Goal: Find contact information: Find contact information

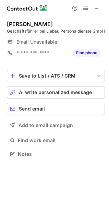
scroll to position [149, 109]
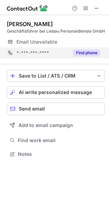
click at [81, 53] on button "Find phone" at bounding box center [86, 52] width 27 height 7
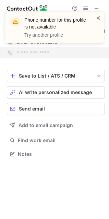
click at [96, 18] on span at bounding box center [98, 17] width 5 height 7
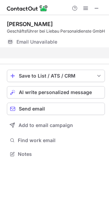
click at [98, 9] on div "Phone number for this profile is not available Try another profile" at bounding box center [55, 30] width 110 height 51
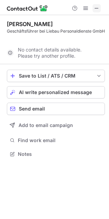
click at [98, 9] on span at bounding box center [96, 7] width 5 height 5
